Goal: Information Seeking & Learning: Find contact information

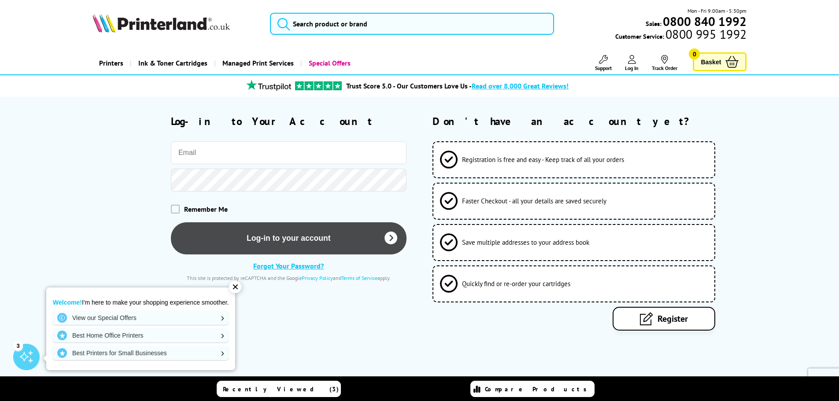
type input "[EMAIL_ADDRESS][DOMAIN_NAME]"
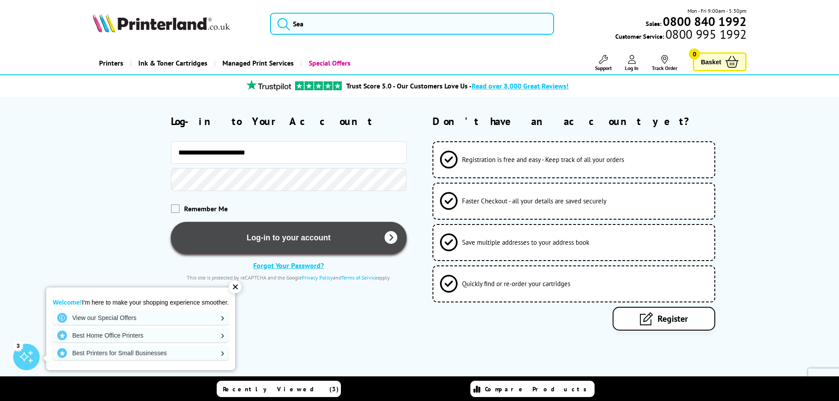
click at [389, 237] on icon "submit" at bounding box center [390, 238] width 13 height 13
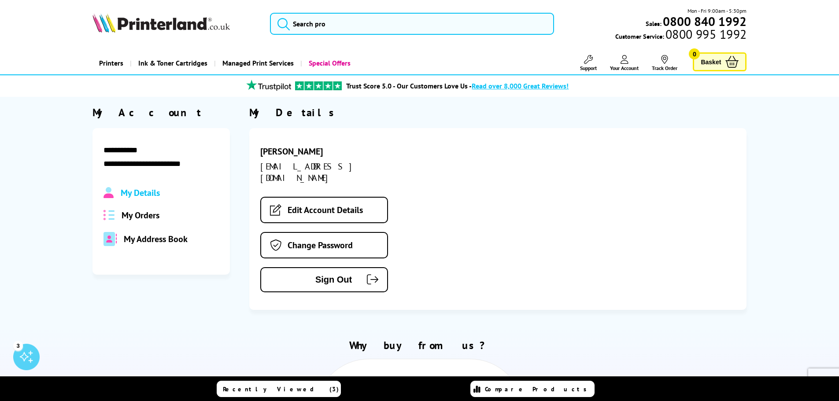
click at [140, 217] on span "My Orders" at bounding box center [141, 215] width 38 height 11
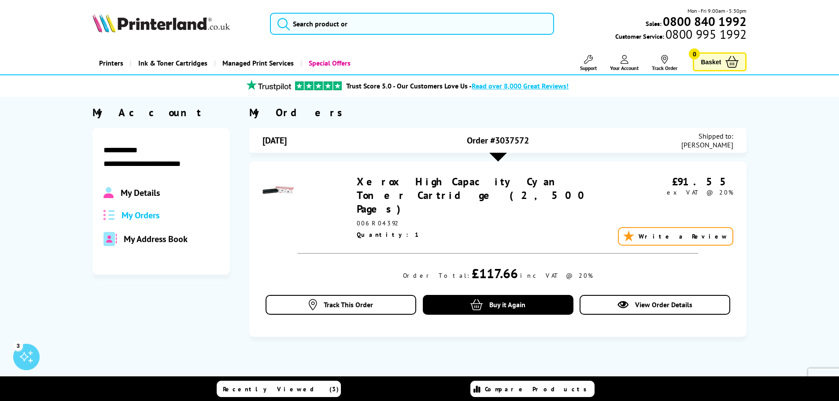
click at [584, 66] on span "Support" at bounding box center [588, 68] width 17 height 7
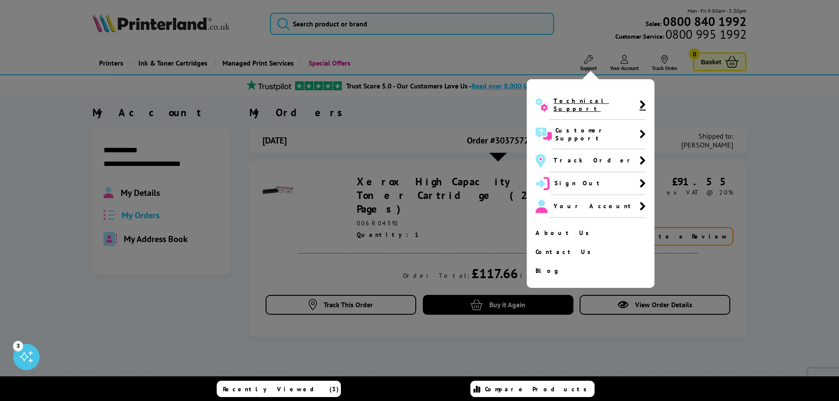
click at [579, 99] on span "Technical Support" at bounding box center [596, 105] width 86 height 16
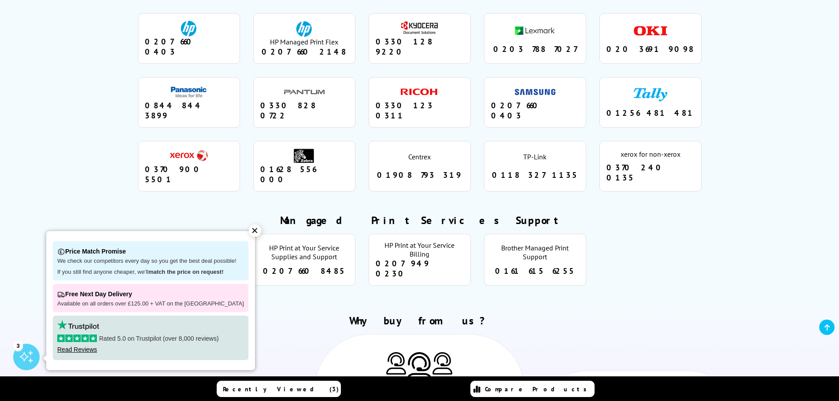
scroll to position [927, 0]
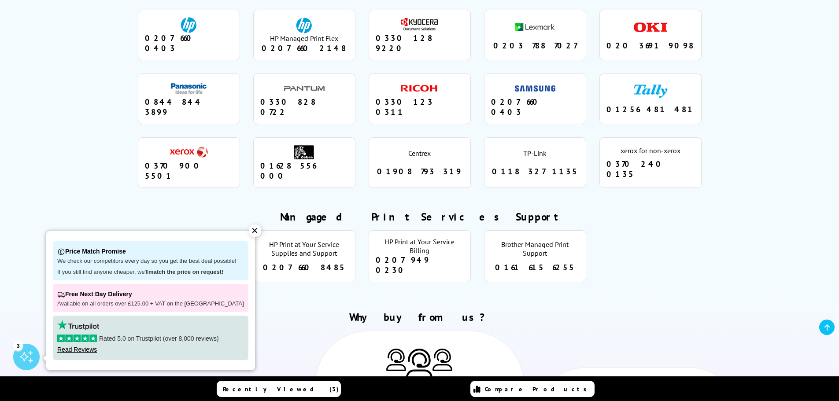
click at [184, 144] on div "xerox" at bounding box center [189, 152] width 41 height 16
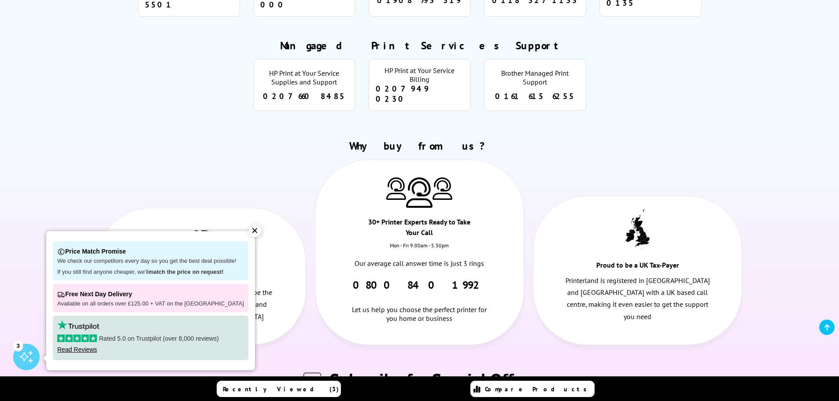
scroll to position [1101, 0]
